Goal: Browse casually

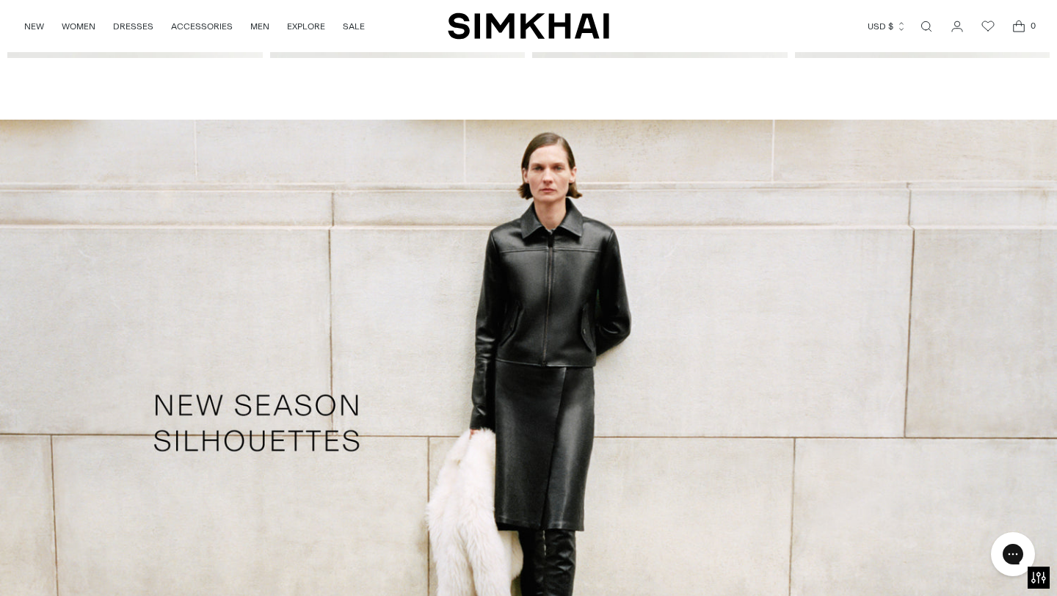
scroll to position [2069, 0]
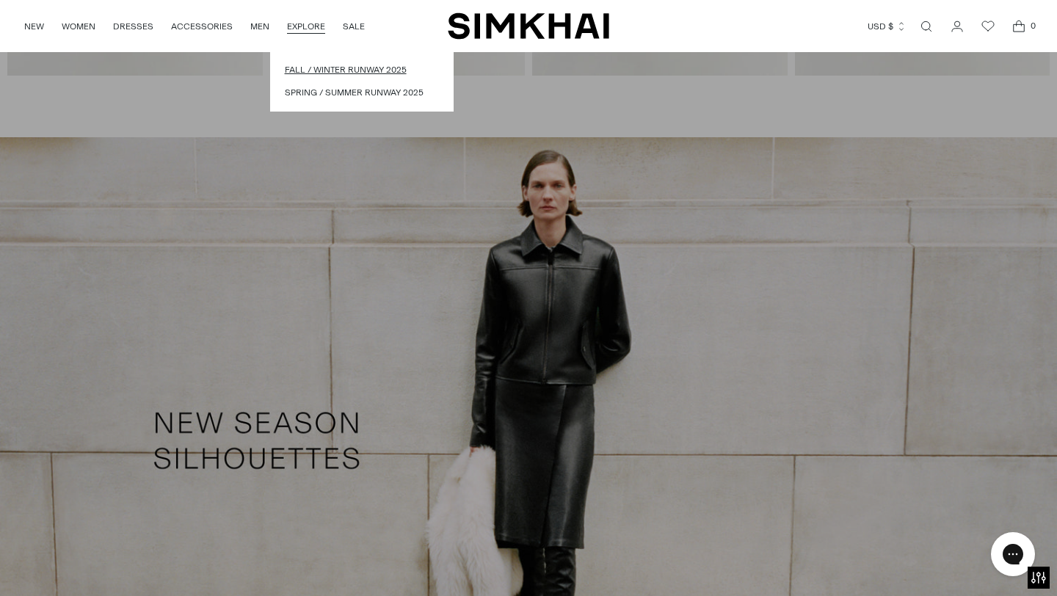
click at [324, 68] on link "Fall / Winter Runway 2025" at bounding box center [362, 70] width 154 height 14
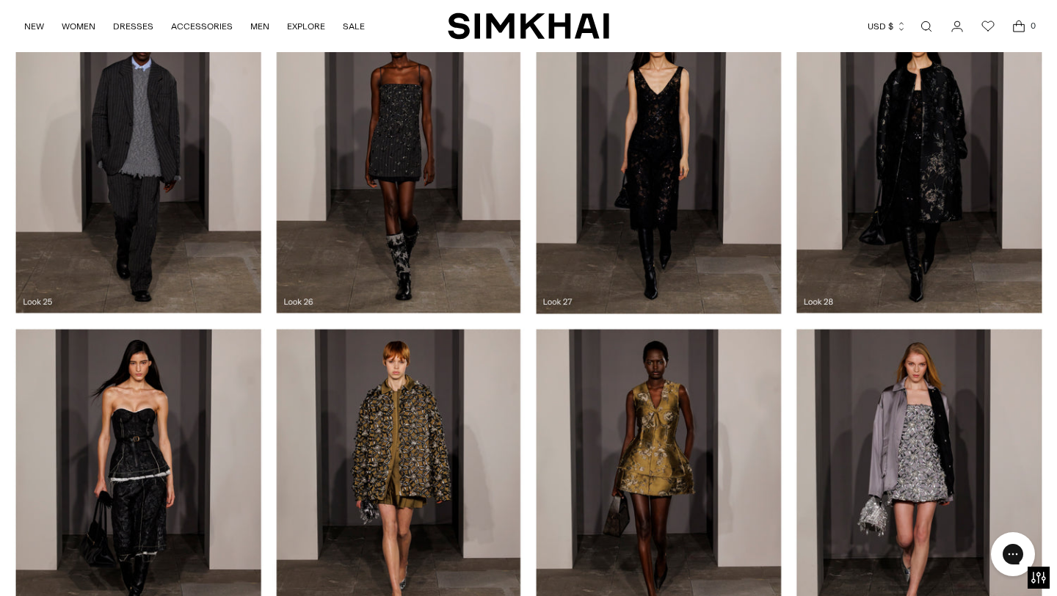
scroll to position [2703, 0]
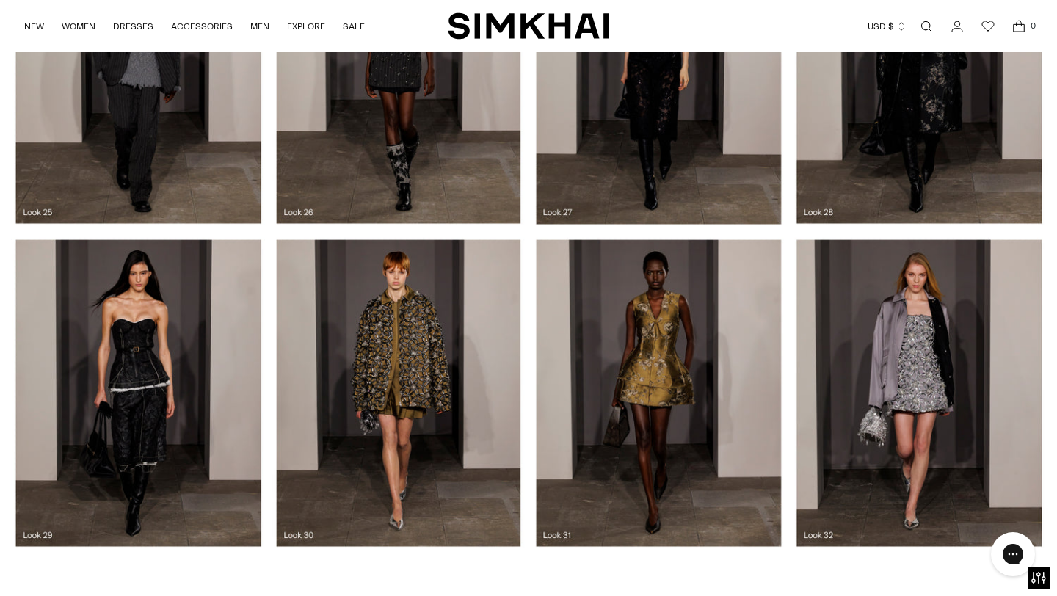
click at [633, 337] on div at bounding box center [528, 393] width 1057 height 323
click at [634, 338] on div at bounding box center [528, 393] width 1057 height 323
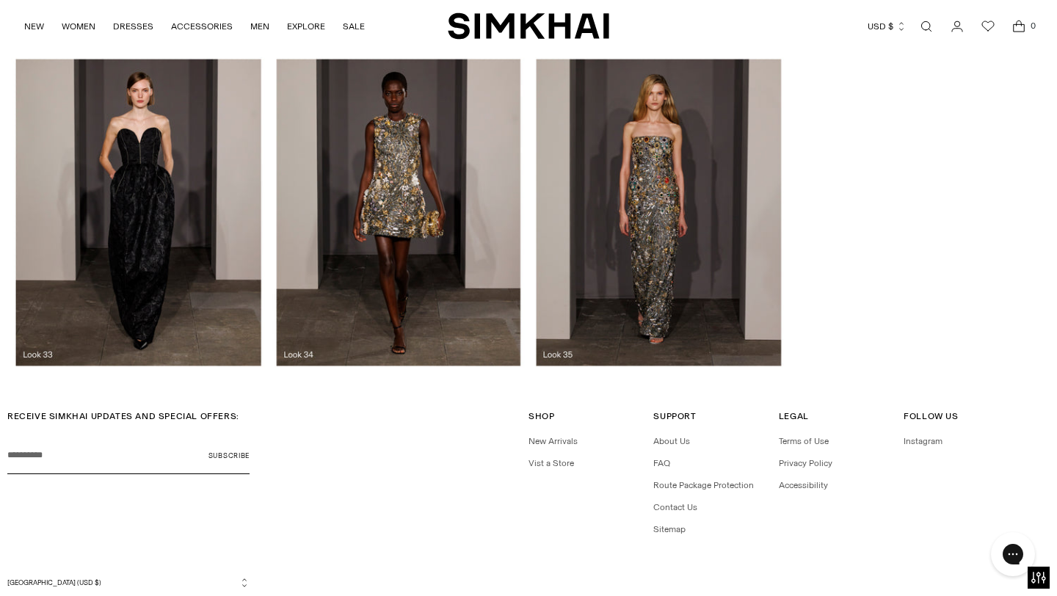
scroll to position [3205, 0]
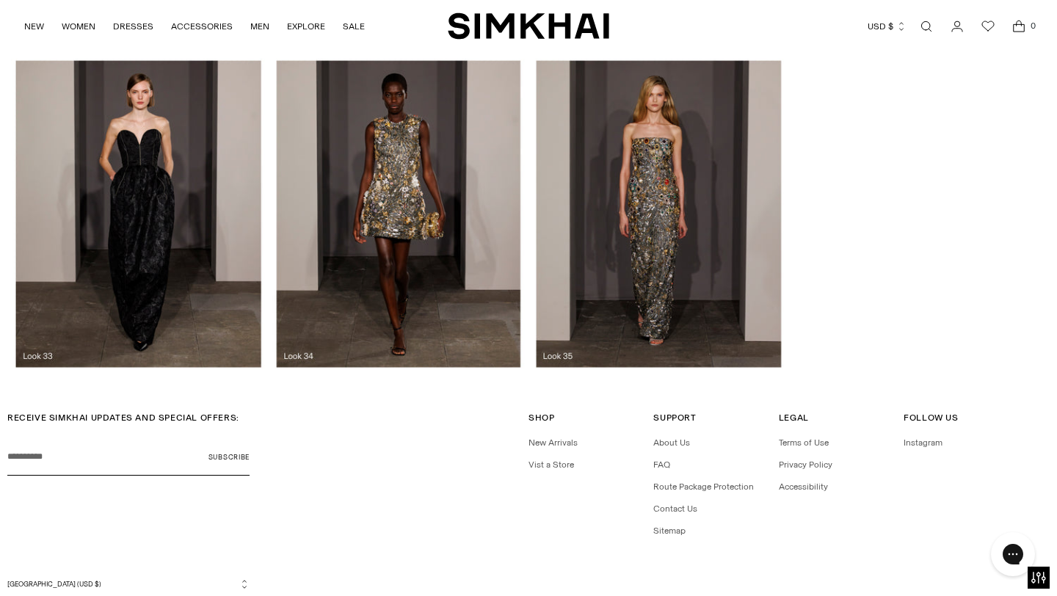
drag, startPoint x: 647, startPoint y: 384, endPoint x: 620, endPoint y: 59, distance: 325.6
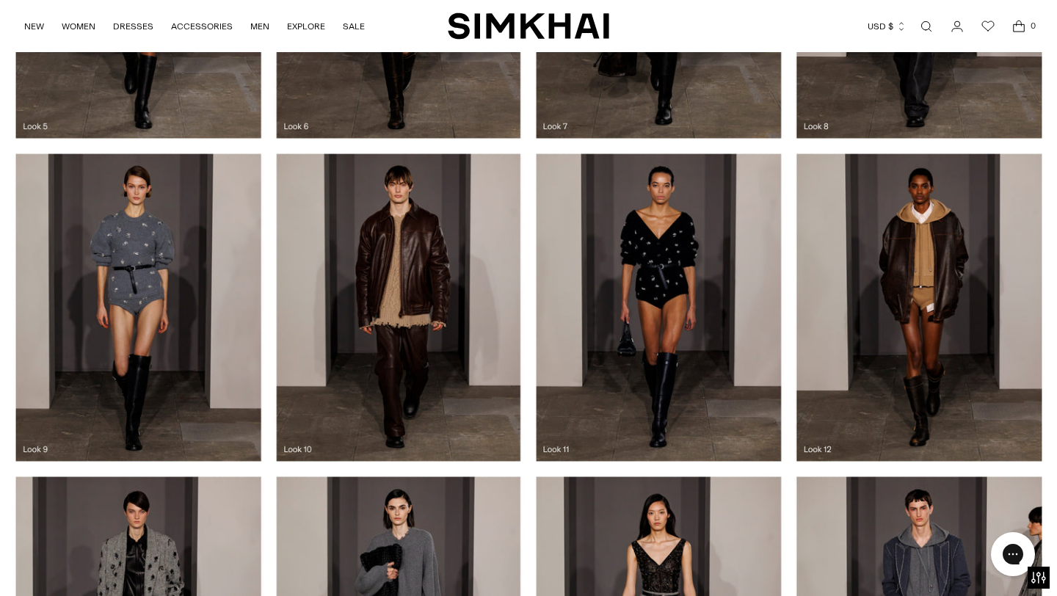
scroll to position [879, 0]
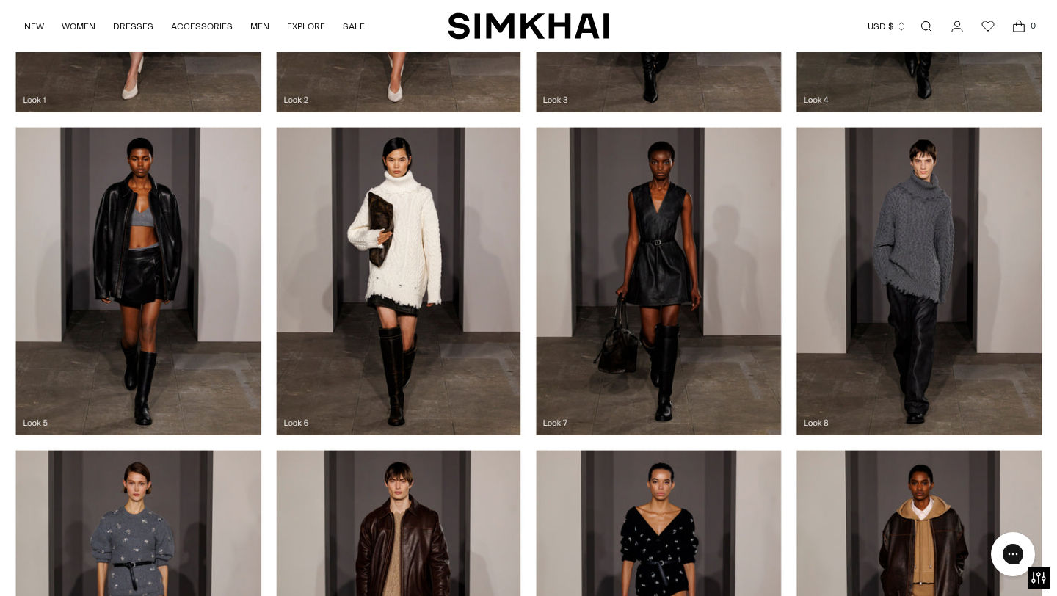
click at [136, 501] on div at bounding box center [528, 604] width 1057 height 323
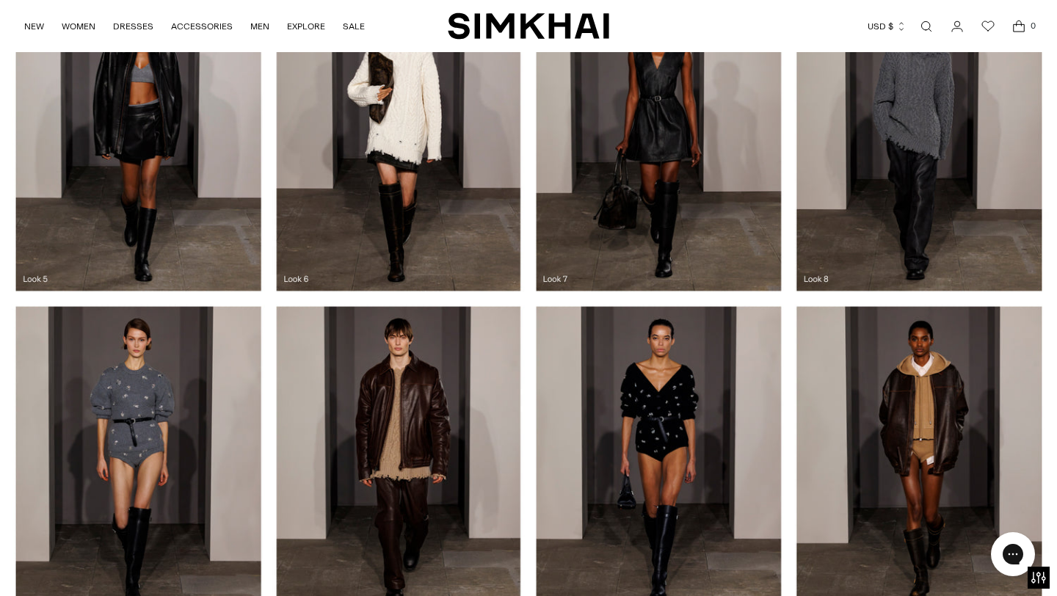
scroll to position [1071, 0]
